Goal: Transaction & Acquisition: Download file/media

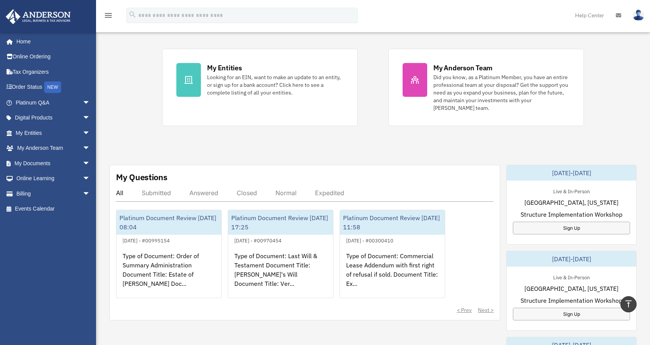
scroll to position [152, 0]
click at [83, 162] on span "arrow_drop_down" at bounding box center [90, 164] width 15 height 16
click at [41, 208] on link "Forms Library" at bounding box center [56, 208] width 91 height 15
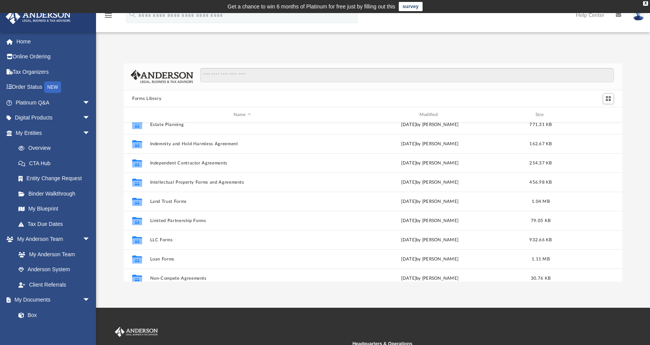
scroll to position [240, 0]
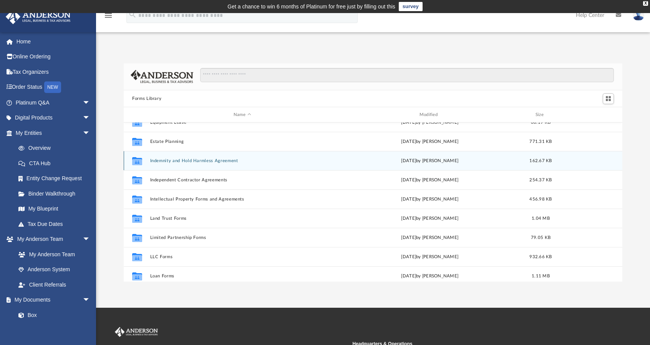
click at [238, 160] on button "Indemnity and Hold Harmless Agreement" at bounding box center [242, 160] width 184 height 5
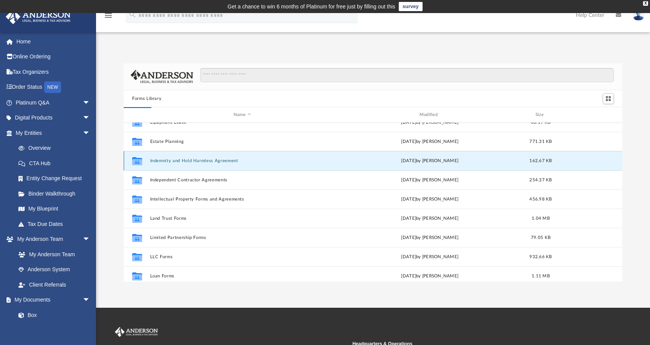
scroll to position [0, 0]
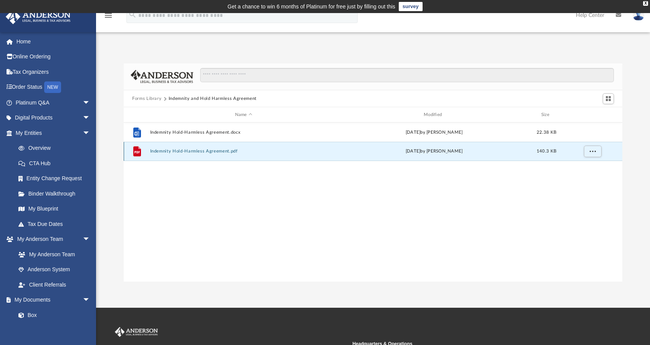
click at [174, 149] on button "Indemnity Hold-Harmless Agreement.pdf" at bounding box center [243, 151] width 187 height 5
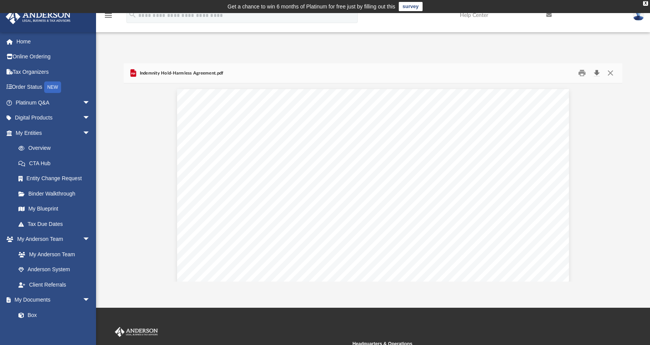
click at [596, 74] on button "Download" at bounding box center [596, 73] width 14 height 12
